Goal: Find specific fact: Find specific fact

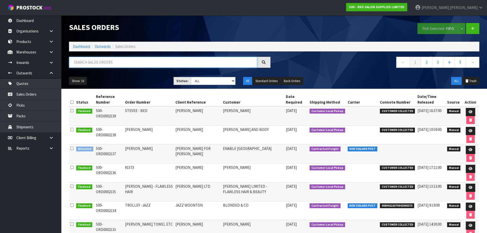
click at [135, 61] on input "text" at bounding box center [163, 62] width 188 height 11
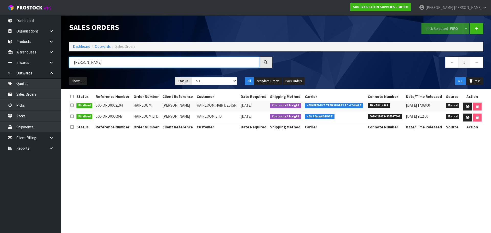
type input "[PERSON_NAME]"
drag, startPoint x: 369, startPoint y: 107, endPoint x: 394, endPoint y: 107, distance: 25.3
click at [394, 107] on li "FWM58414662" at bounding box center [386, 105] width 36 height 5
copy span "FWM58414662"
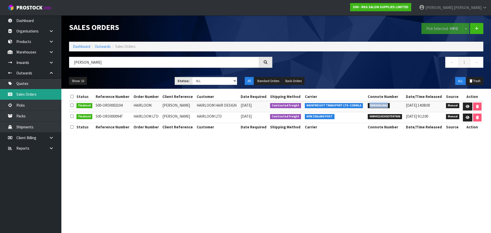
click at [26, 94] on link "Sales Orders" at bounding box center [30, 94] width 61 height 10
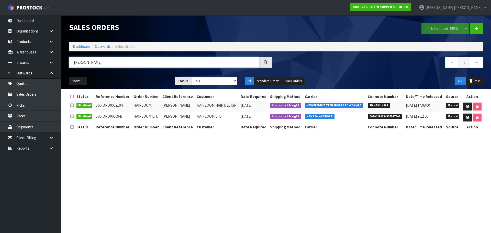
drag, startPoint x: 85, startPoint y: 65, endPoint x: 70, endPoint y: 65, distance: 15.1
click at [70, 65] on input "[PERSON_NAME]" at bounding box center [164, 62] width 190 height 11
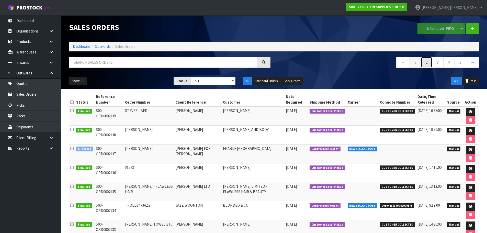
click at [429, 62] on link "2" at bounding box center [427, 62] width 12 height 11
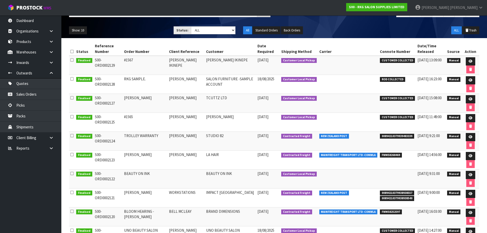
scroll to position [51, 0]
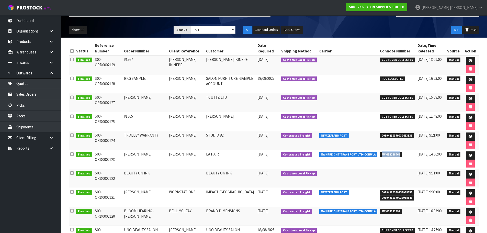
drag, startPoint x: 378, startPoint y: 154, endPoint x: 399, endPoint y: 157, distance: 20.9
click at [399, 157] on li "FWM58268469" at bounding box center [397, 153] width 35 height 5
copy span "FWM58268469"
